Goal: Task Accomplishment & Management: Use online tool/utility

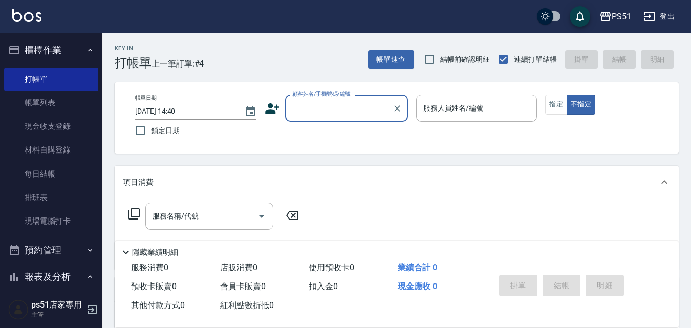
click at [339, 105] on input "顧客姓名/手機號碼/編號" at bounding box center [339, 108] width 98 height 18
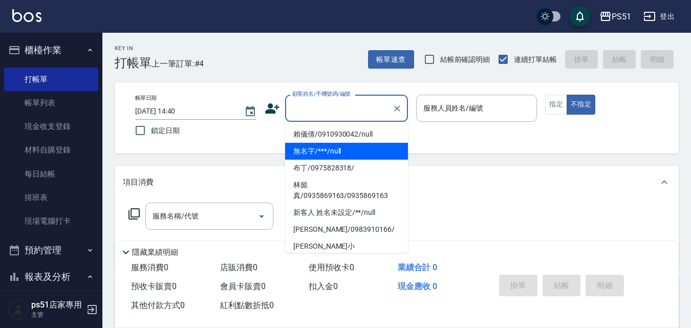
click at [367, 157] on li "無名字/***/null" at bounding box center [346, 151] width 123 height 17
type input "無名字/***/null"
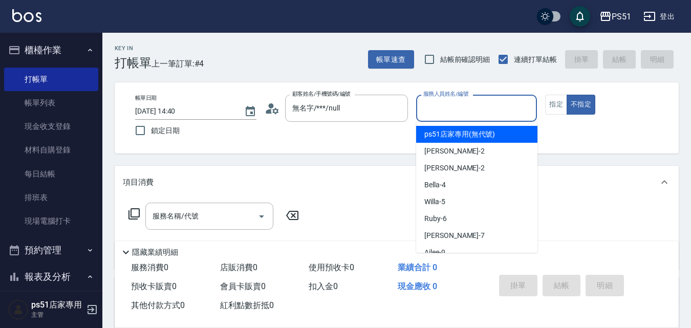
click at [489, 113] on input "服務人員姓名/編號" at bounding box center [477, 108] width 112 height 18
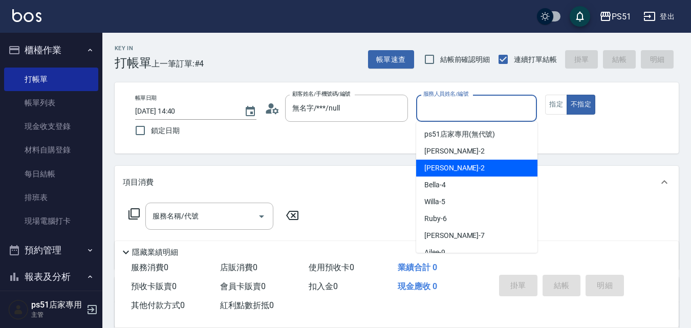
click at [504, 168] on div "[PERSON_NAME] -2" at bounding box center [476, 168] width 121 height 17
type input "[PERSON_NAME]-2"
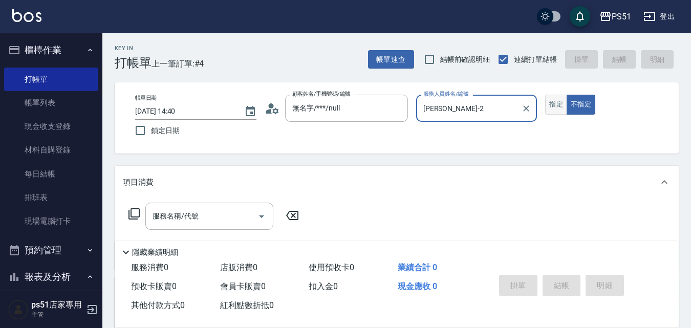
click at [548, 105] on button "指定" at bounding box center [556, 105] width 22 height 20
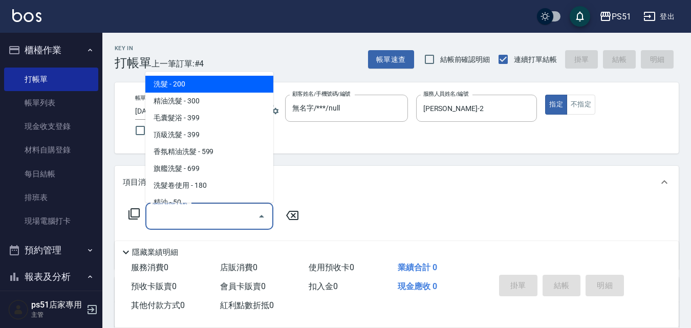
click at [178, 212] on input "服務名稱/代號" at bounding box center [201, 216] width 103 height 18
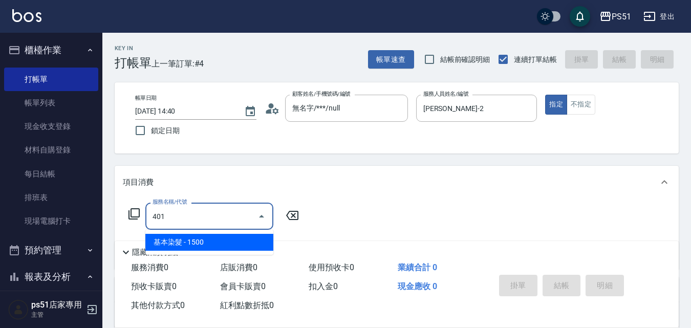
type input "基本染髮(401)"
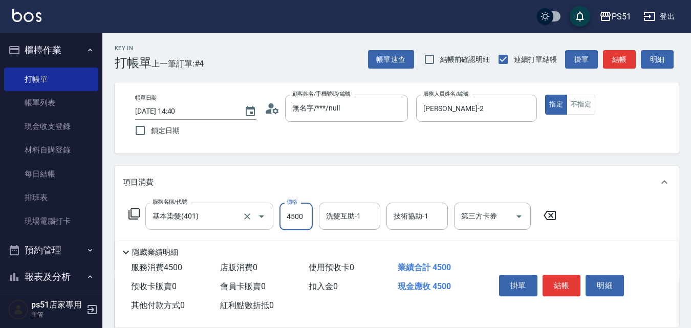
type input "4500"
click at [571, 275] on button "結帳" at bounding box center [561, 285] width 38 height 21
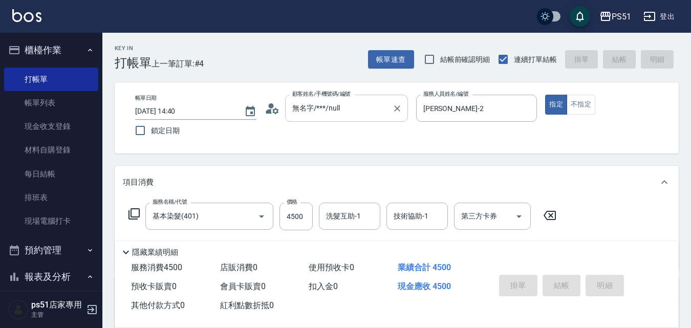
type input "[DATE] 15:36"
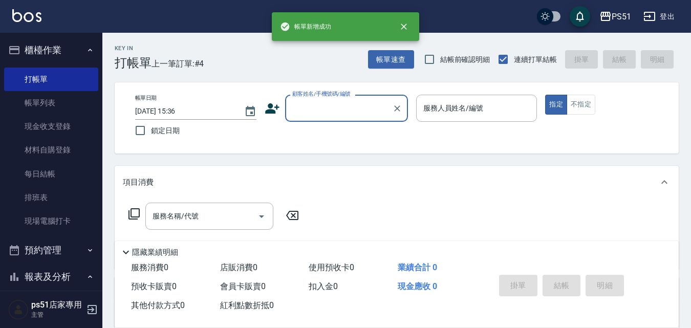
click at [336, 107] on input "顧客姓名/手機號碼/編號" at bounding box center [339, 108] width 98 height 18
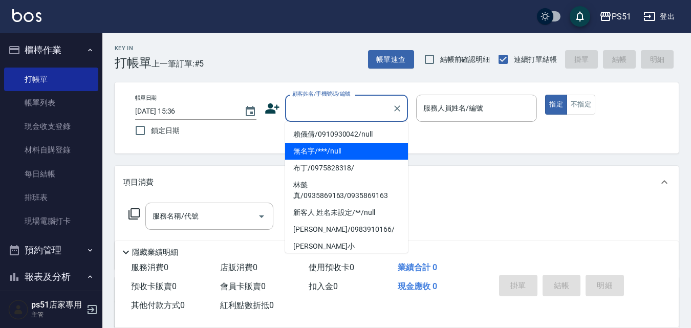
click at [345, 151] on li "無名字/***/null" at bounding box center [346, 151] width 123 height 17
type input "無名字/***/null"
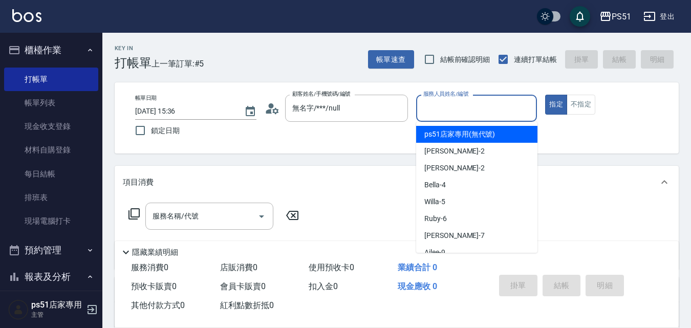
click at [452, 109] on input "服務人員姓名/編號" at bounding box center [477, 108] width 112 height 18
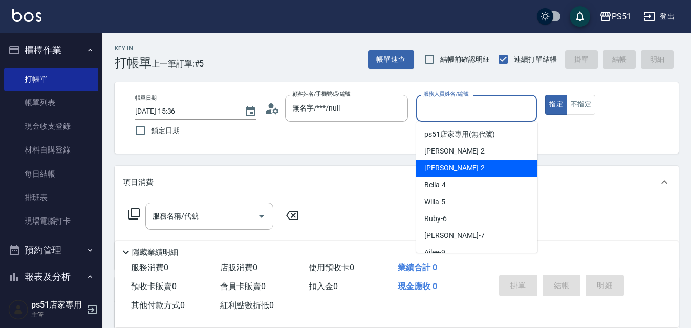
click at [462, 160] on div "[PERSON_NAME] -2" at bounding box center [476, 168] width 121 height 17
type input "[PERSON_NAME]-2"
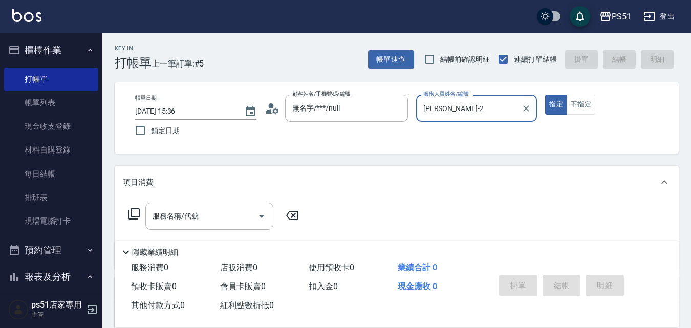
click at [132, 213] on icon at bounding box center [134, 214] width 12 height 12
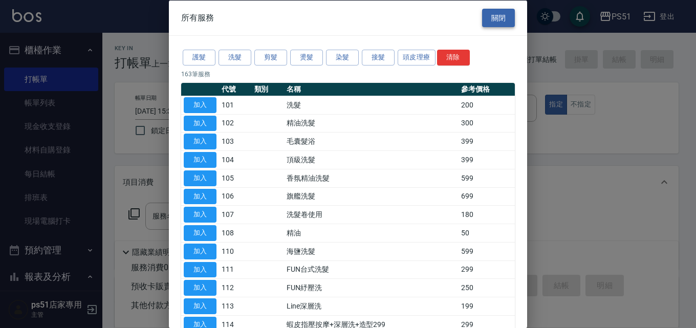
click at [494, 18] on button "關閉" at bounding box center [498, 17] width 33 height 19
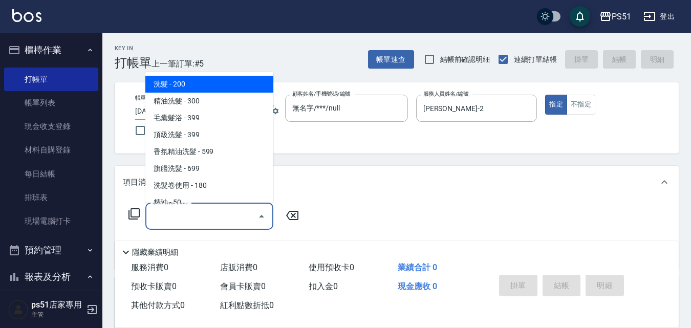
click at [181, 209] on div "服務名稱/代號 服務名稱/代號" at bounding box center [209, 216] width 128 height 27
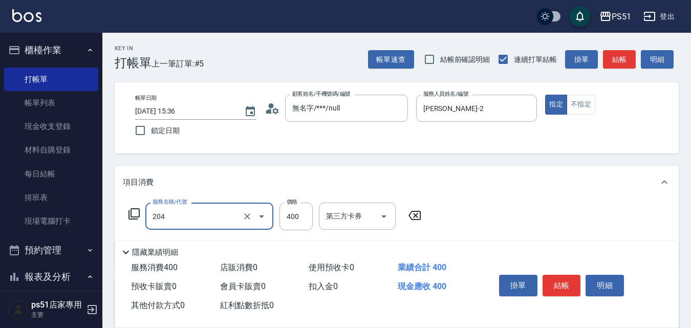
type input "B級洗+剪(204)"
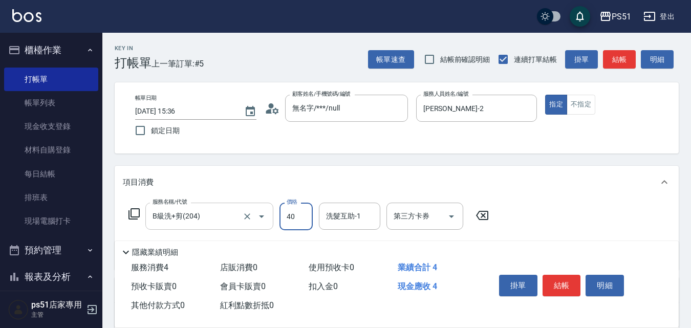
type input "400"
click at [574, 110] on button "不指定" at bounding box center [580, 105] width 29 height 20
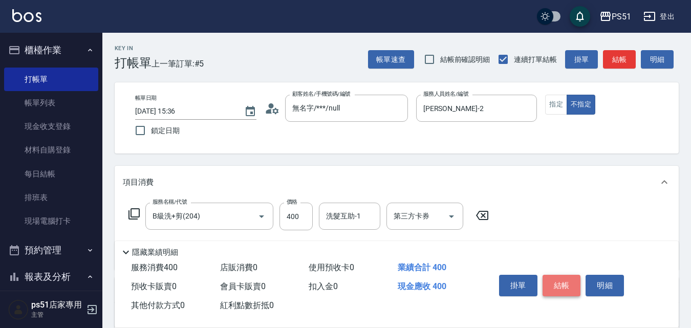
click at [557, 282] on button "結帳" at bounding box center [561, 285] width 38 height 21
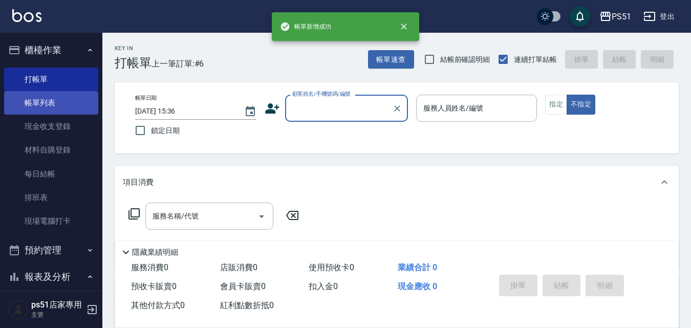
click at [49, 100] on link "帳單列表" at bounding box center [51, 103] width 94 height 24
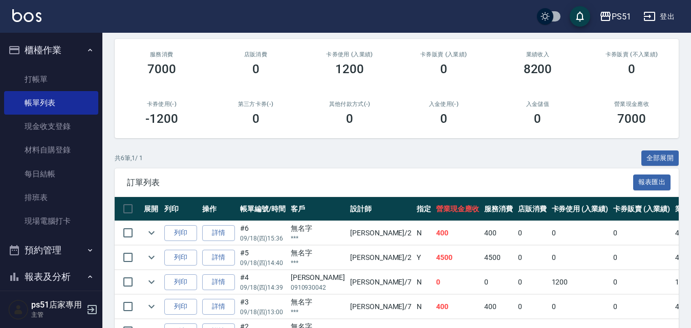
scroll to position [207, 0]
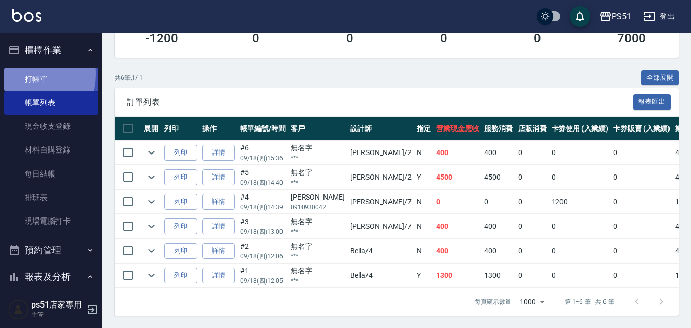
click at [21, 74] on link "打帳單" at bounding box center [51, 80] width 94 height 24
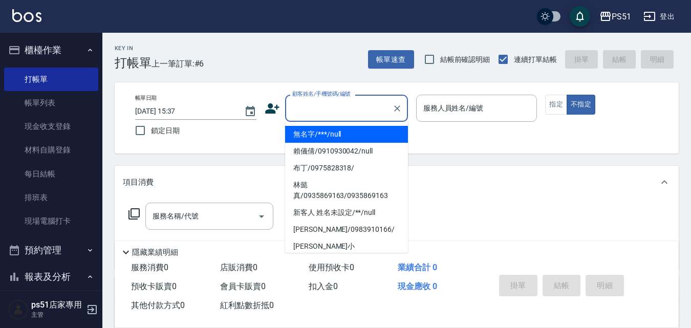
click at [327, 103] on input "顧客姓名/手機號碼/編號" at bounding box center [339, 108] width 98 height 18
click at [375, 133] on li "無名字/***/null" at bounding box center [346, 134] width 123 height 17
type input "無名字/***/null"
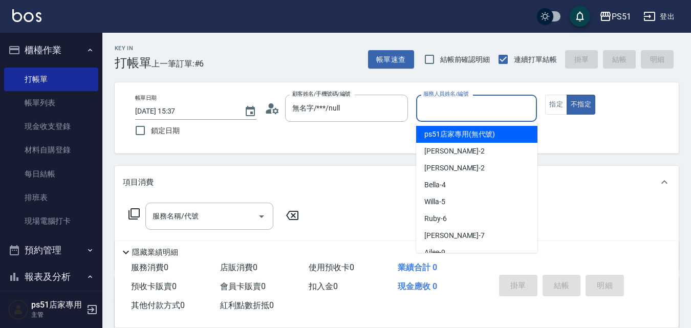
click at [474, 105] on input "服務人員姓名/編號" at bounding box center [477, 108] width 112 height 18
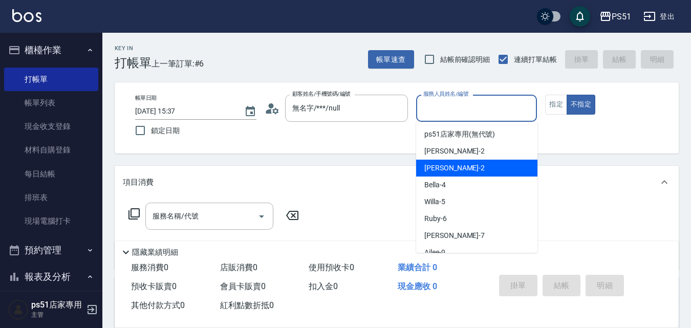
click at [477, 165] on div "[PERSON_NAME] -2" at bounding box center [476, 168] width 121 height 17
type input "[PERSON_NAME]-2"
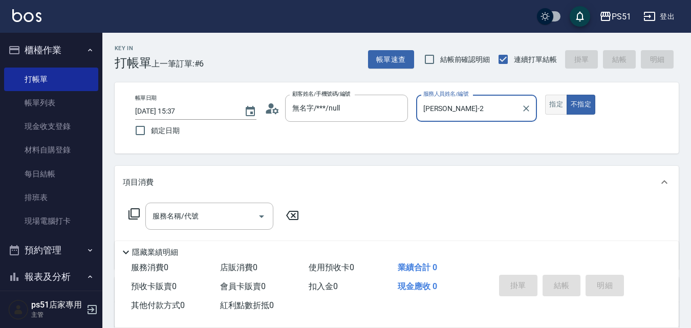
click at [553, 101] on button "指定" at bounding box center [556, 105] width 22 height 20
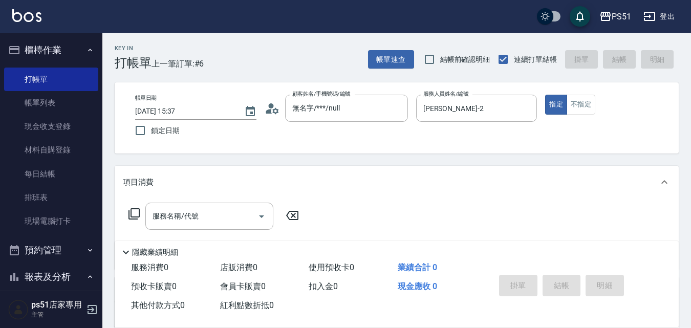
click at [136, 210] on icon at bounding box center [134, 214] width 12 height 12
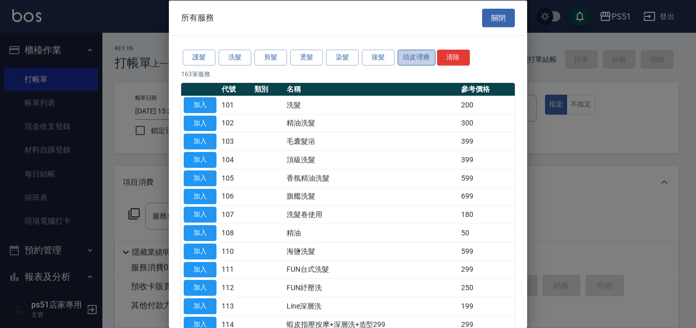
click at [405, 60] on button "頭皮理療" at bounding box center [417, 58] width 38 height 16
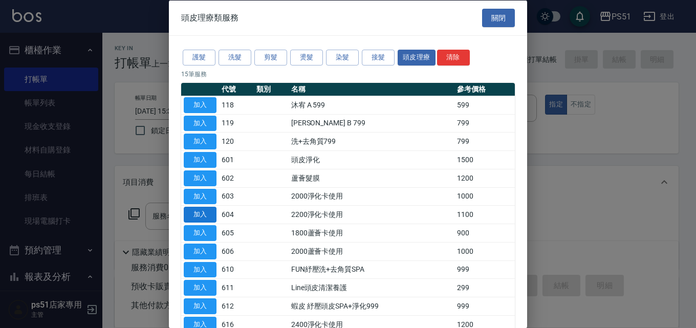
click at [199, 212] on button "加入" at bounding box center [200, 215] width 33 height 16
type input "2200淨化卡使用(604)"
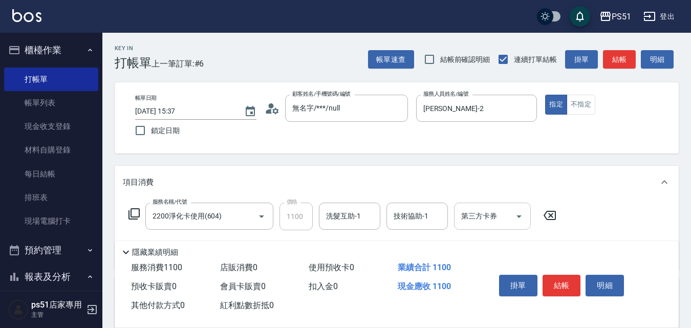
click at [515, 213] on icon "Open" at bounding box center [519, 216] width 12 height 12
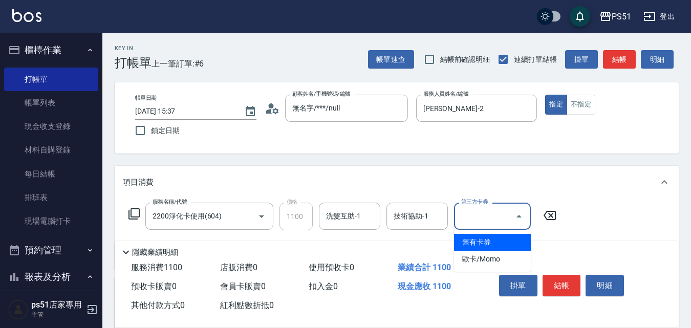
click at [505, 241] on span "舊有卡券" at bounding box center [492, 242] width 77 height 17
type input "舊有卡券"
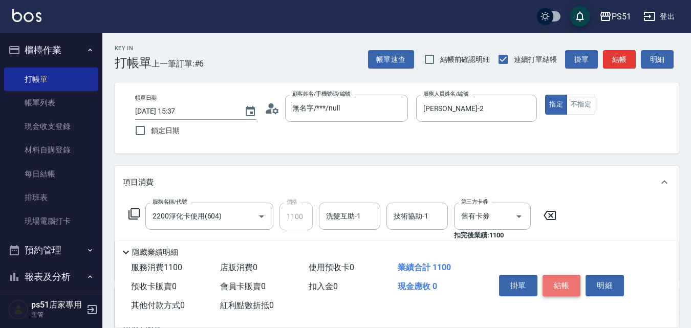
click at [560, 278] on button "結帳" at bounding box center [561, 285] width 38 height 21
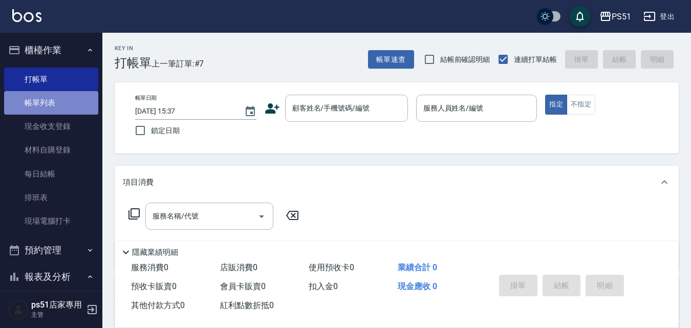
click at [71, 92] on link "帳單列表" at bounding box center [51, 103] width 94 height 24
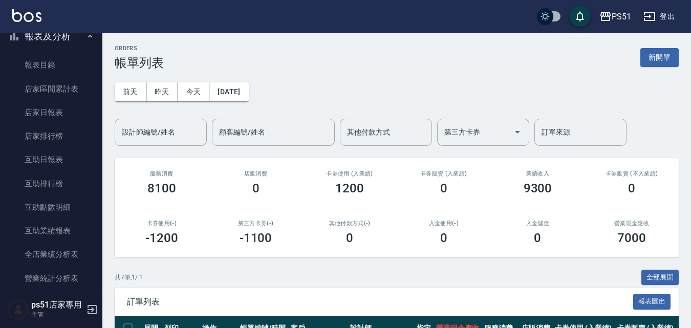
scroll to position [239, 0]
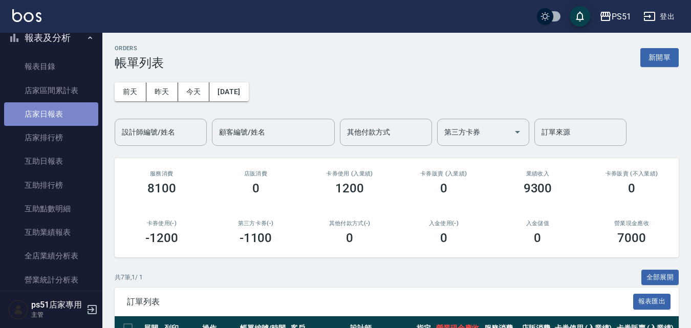
click at [60, 104] on link "店家日報表" at bounding box center [51, 114] width 94 height 24
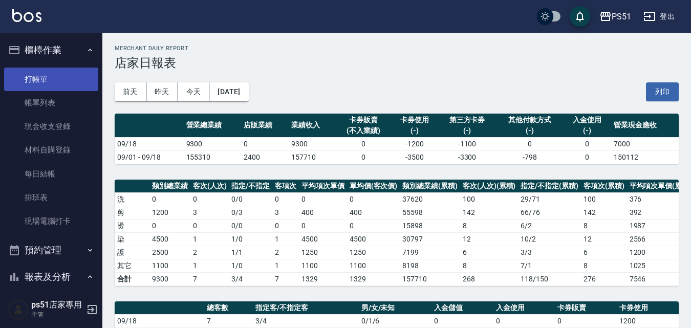
click at [47, 80] on link "打帳單" at bounding box center [51, 80] width 94 height 24
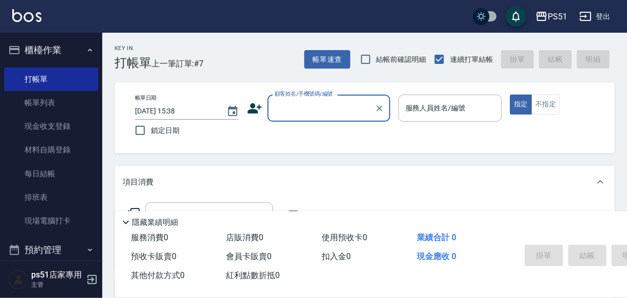
drag, startPoint x: 187, startPoint y: 4, endPoint x: 408, endPoint y: 199, distance: 295.5
click at [408, 199] on div "項目消費" at bounding box center [365, 182] width 500 height 33
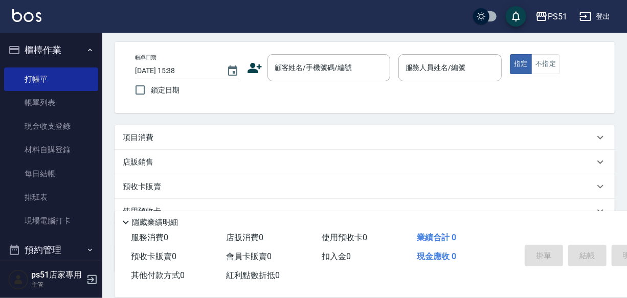
scroll to position [10, 0]
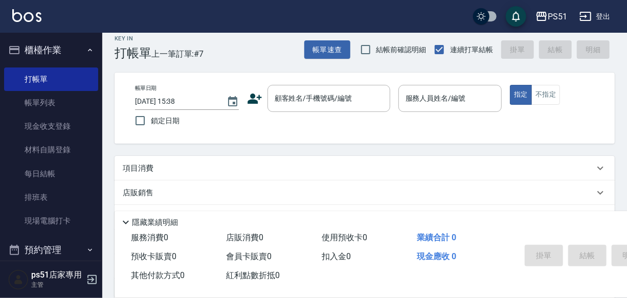
click at [138, 174] on p "項目消費" at bounding box center [138, 168] width 31 height 11
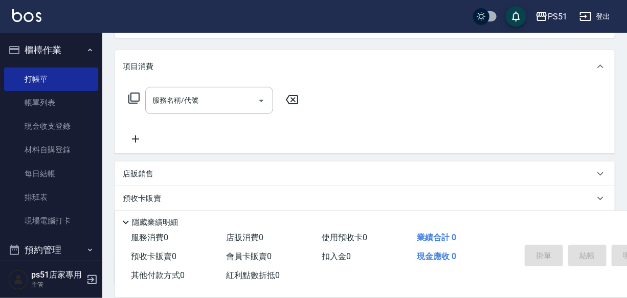
scroll to position [97, 0]
